Goal: Task Accomplishment & Management: Check status

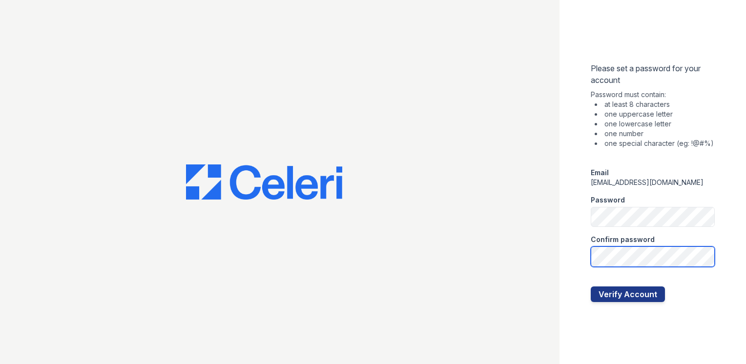
click at [591, 287] on button "Verify Account" at bounding box center [628, 295] width 74 height 16
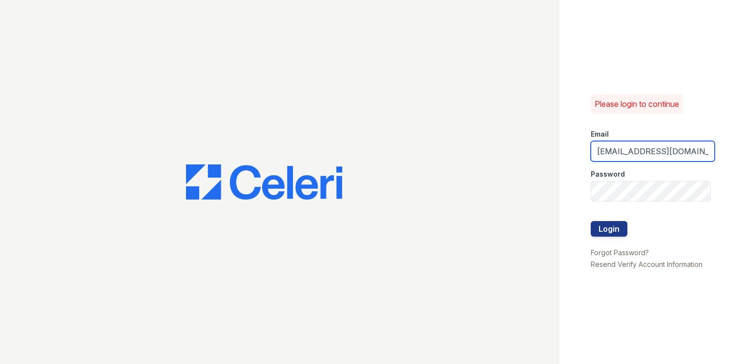
drag, startPoint x: 672, startPoint y: 153, endPoint x: 537, endPoint y: 121, distance: 138.5
click at [537, 121] on div "Please login to continue Email aroth@dominionra.com Password Login Forgot Passw…" at bounding box center [373, 182] width 746 height 364
drag, startPoint x: 690, startPoint y: 148, endPoint x: 572, endPoint y: 156, distance: 118.5
click at [572, 156] on div "Please login to continue Email aroth@dominionra.com Password Login Forgot Passw…" at bounding box center [653, 182] width 187 height 364
type input "[EMAIL_ADDRESS][DOMAIN_NAME]"
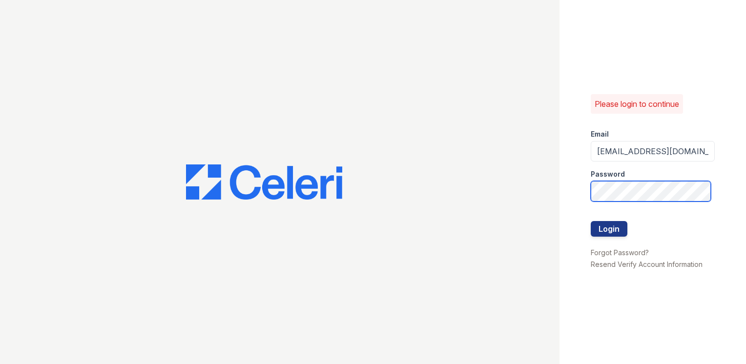
click at [591, 221] on button "Login" at bounding box center [609, 229] width 37 height 16
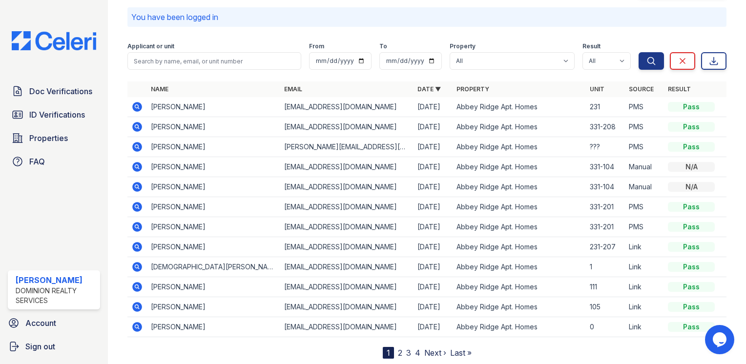
scroll to position [64, 0]
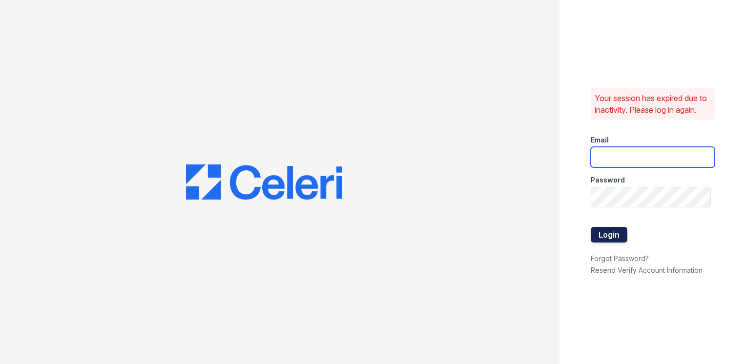
type input "[EMAIL_ADDRESS][DOMAIN_NAME]"
click at [604, 240] on button "Login" at bounding box center [609, 235] width 37 height 16
